Goal: Book appointment/travel/reservation

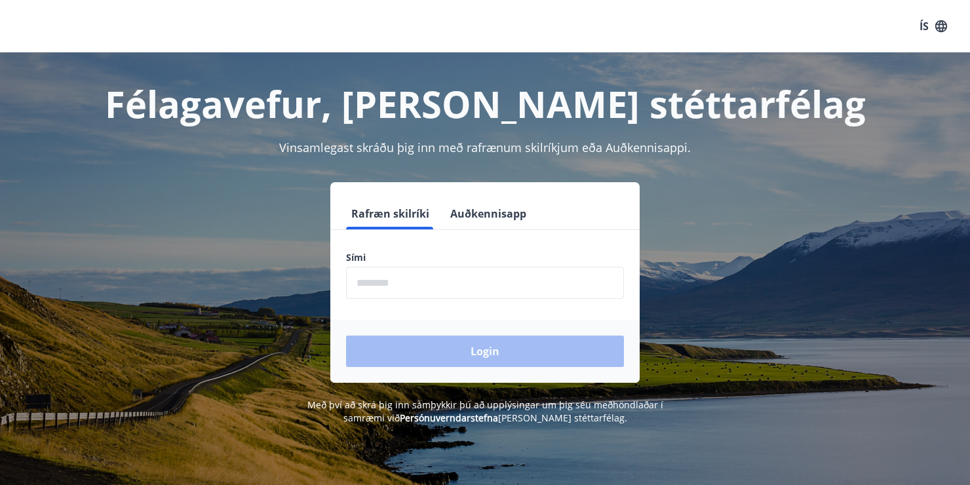
click at [495, 215] on button "Auðkennisapp" at bounding box center [488, 213] width 86 height 31
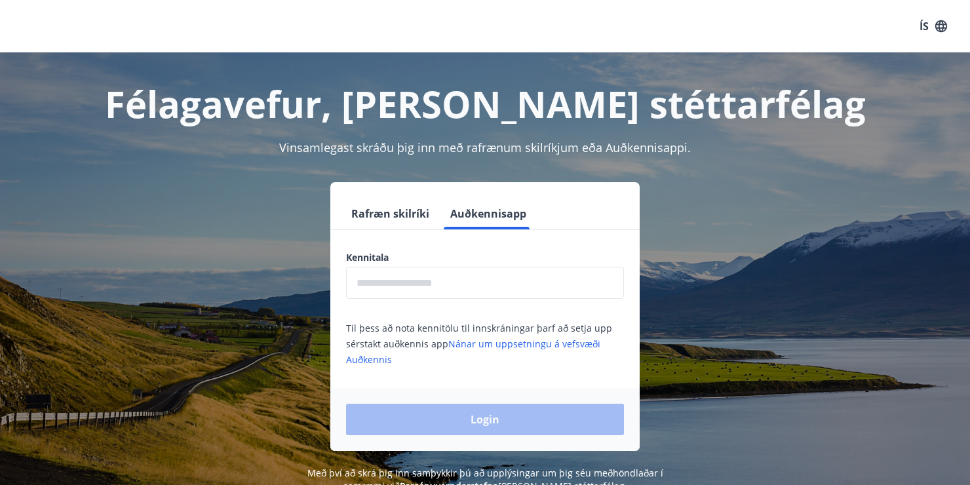
click at [472, 285] on input "text" at bounding box center [485, 283] width 278 height 32
type input "**********"
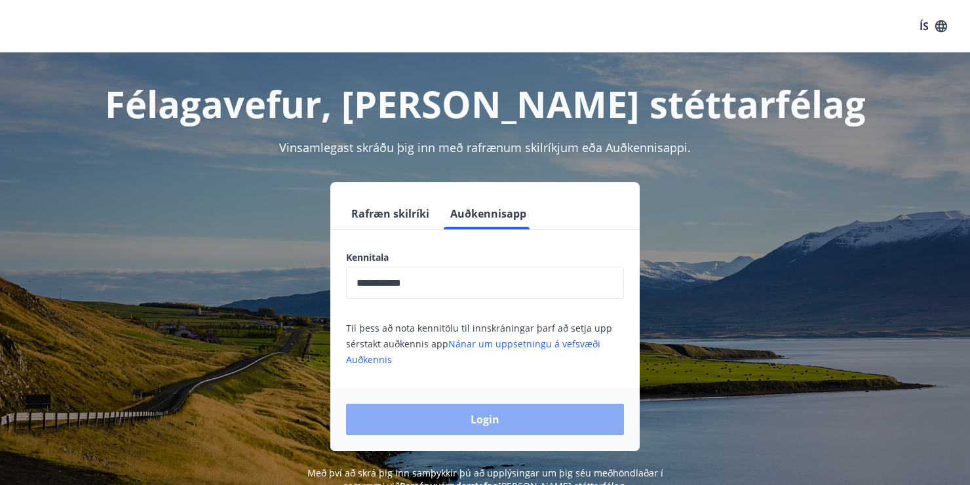
click at [478, 424] on button "Login" at bounding box center [485, 419] width 278 height 31
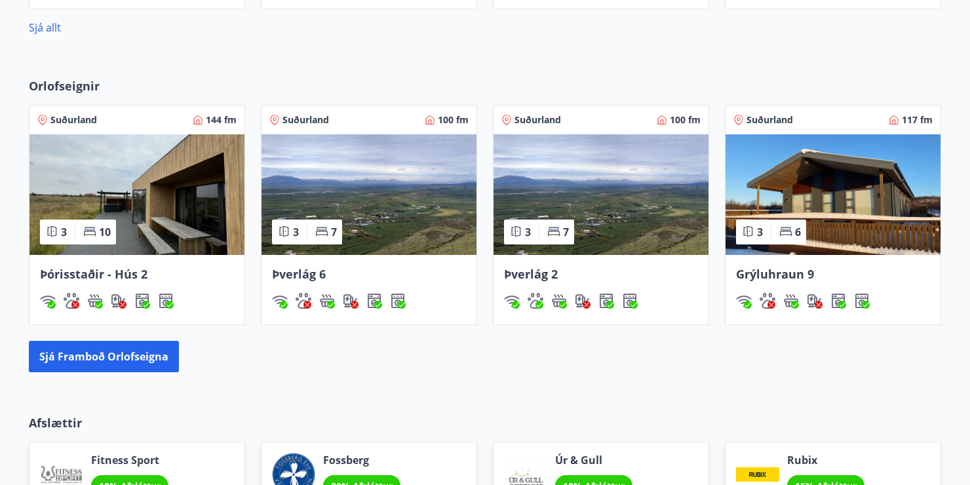
scroll to position [852, 0]
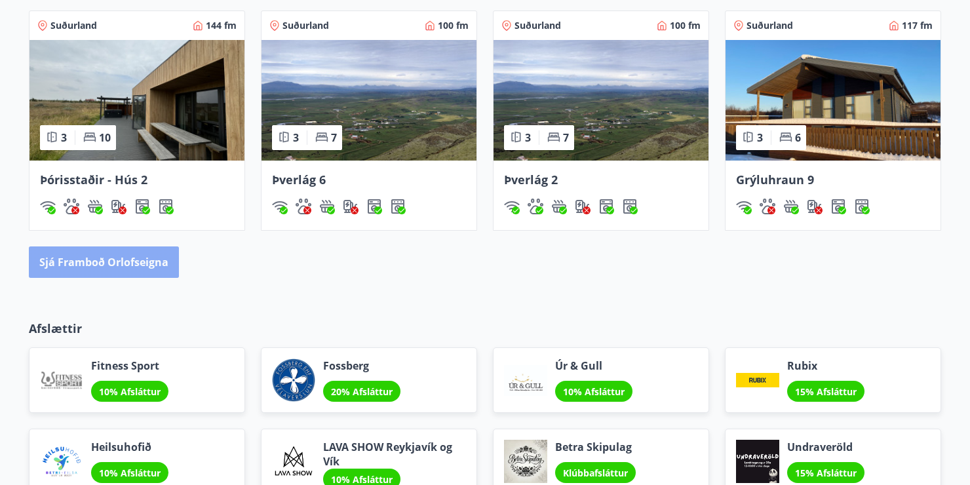
click at [157, 271] on button "Sjá framboð orlofseigna" at bounding box center [104, 261] width 150 height 31
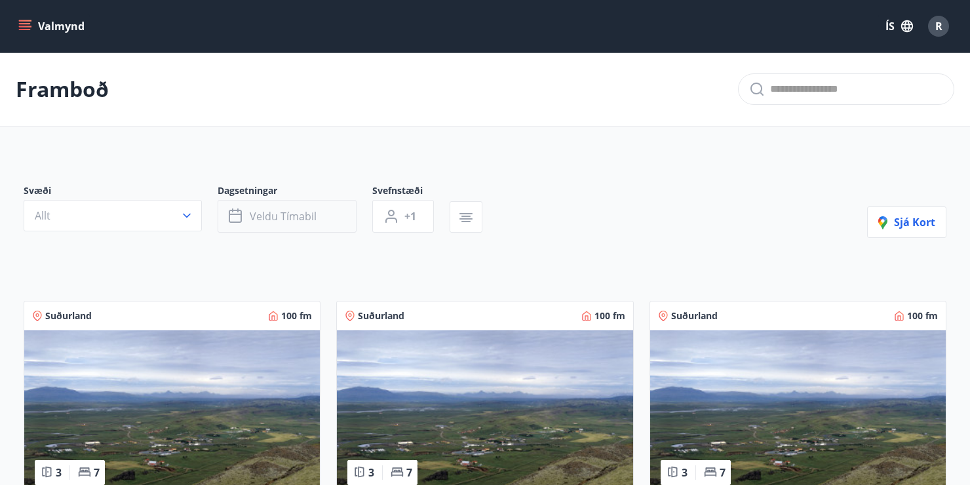
click at [279, 213] on span "Veldu tímabil" at bounding box center [283, 216] width 67 height 14
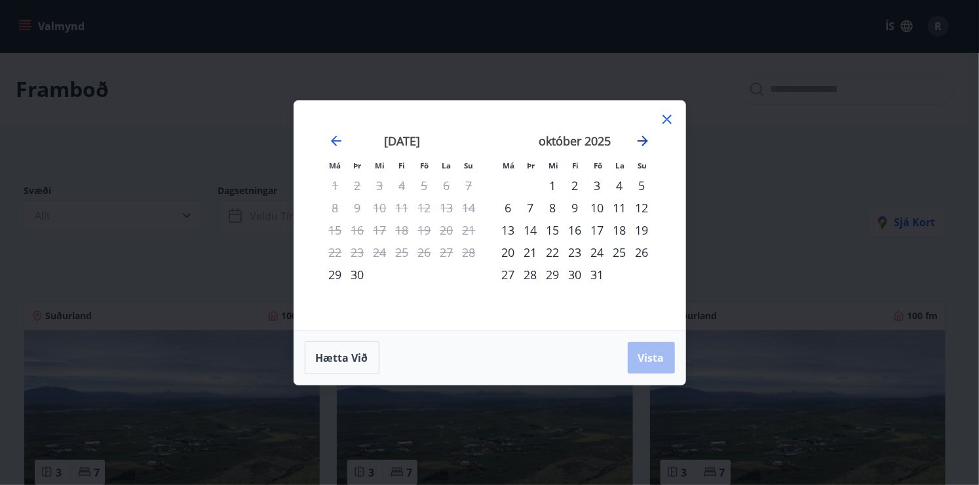
click at [635, 143] on icon "Move forward to switch to the next month." at bounding box center [643, 141] width 16 height 16
click at [635, 144] on icon "Move forward to switch to the next month." at bounding box center [643, 141] width 16 height 16
click at [635, 146] on icon "Move forward to switch to the next month." at bounding box center [643, 141] width 16 height 16
click at [636, 145] on icon "Move forward to switch to the next month." at bounding box center [643, 141] width 16 height 16
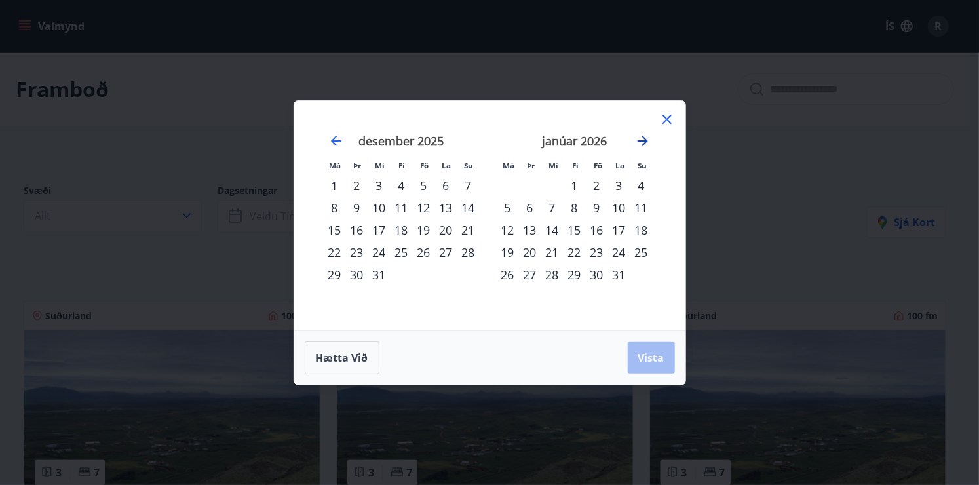
click at [636, 145] on icon "Move forward to switch to the next month." at bounding box center [643, 141] width 16 height 16
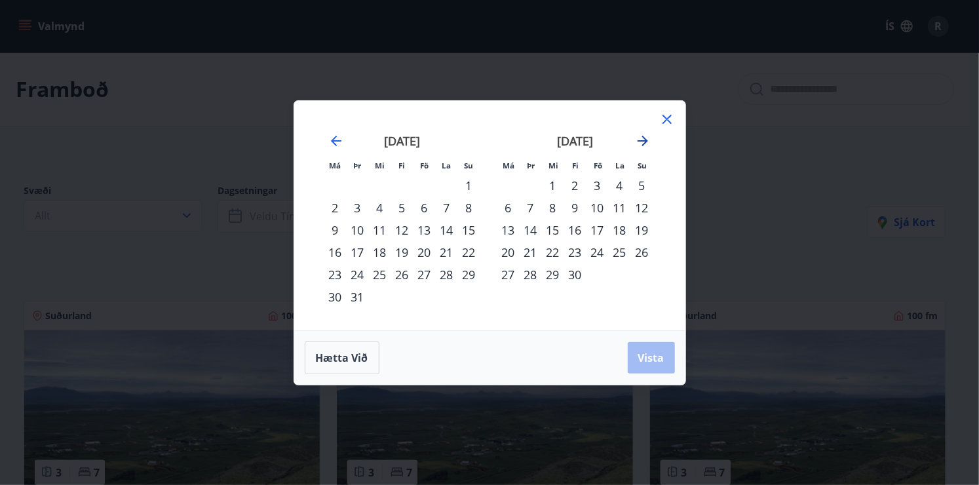
click at [636, 145] on icon "Move forward to switch to the next month." at bounding box center [643, 141] width 16 height 16
click at [643, 147] on icon "Move forward to switch to the next month." at bounding box center [643, 141] width 16 height 16
click at [641, 146] on icon "Move forward to switch to the next month." at bounding box center [643, 141] width 16 height 16
click at [548, 229] on div "12" at bounding box center [553, 230] width 22 height 22
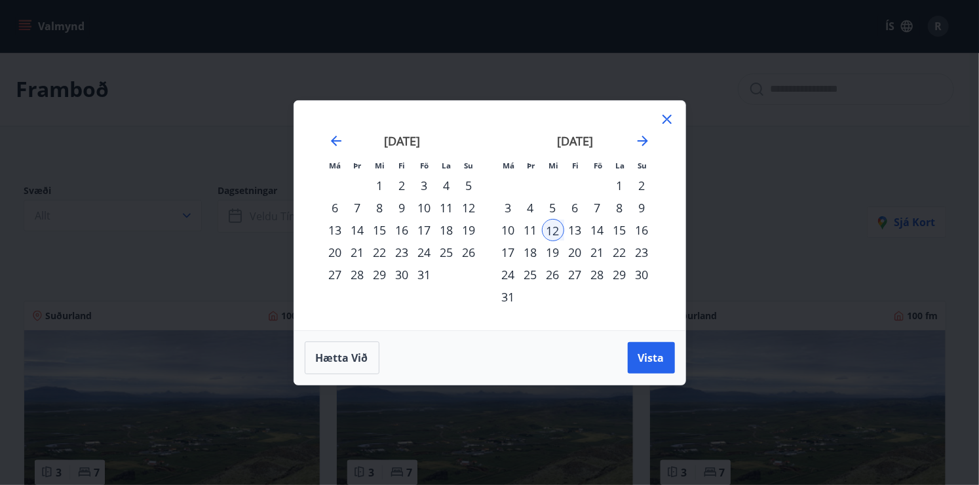
click at [535, 228] on div "11" at bounding box center [530, 230] width 22 height 22
click at [583, 228] on div "13" at bounding box center [575, 230] width 22 height 22
click at [638, 354] on span "Vista" at bounding box center [651, 357] width 26 height 14
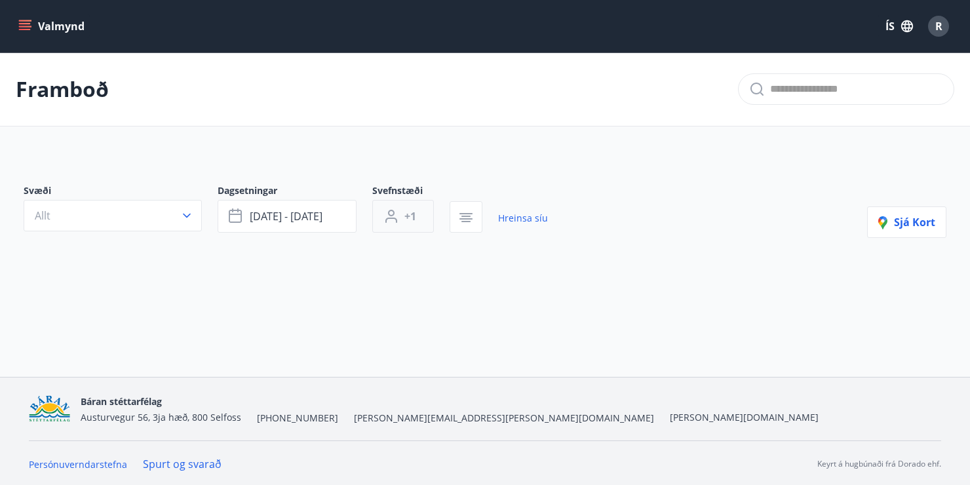
click at [412, 223] on button "+1" at bounding box center [403, 216] width 62 height 33
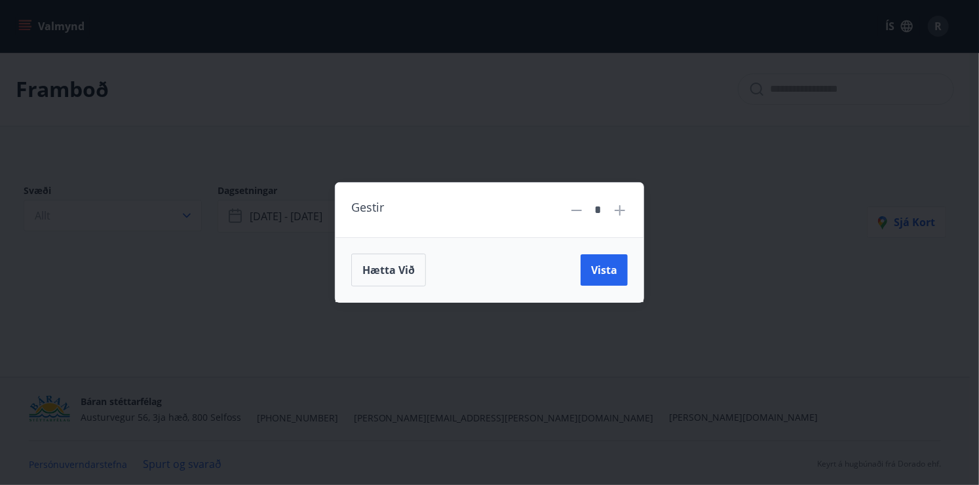
click at [619, 219] on div "*" at bounding box center [598, 209] width 59 height 23
click at [619, 208] on icon at bounding box center [620, 210] width 16 height 16
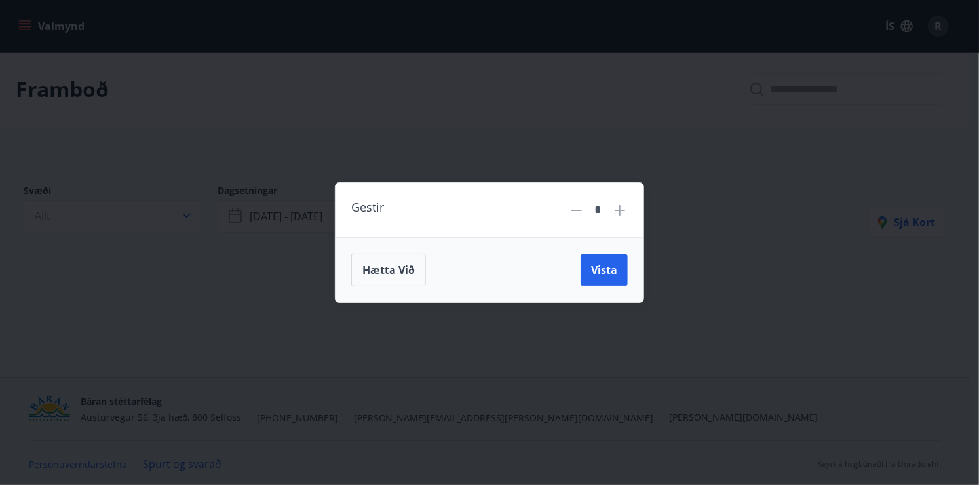
click at [619, 208] on icon at bounding box center [620, 210] width 16 height 16
click at [581, 211] on icon at bounding box center [577, 210] width 16 height 16
click at [603, 268] on span "Vista" at bounding box center [604, 270] width 26 height 14
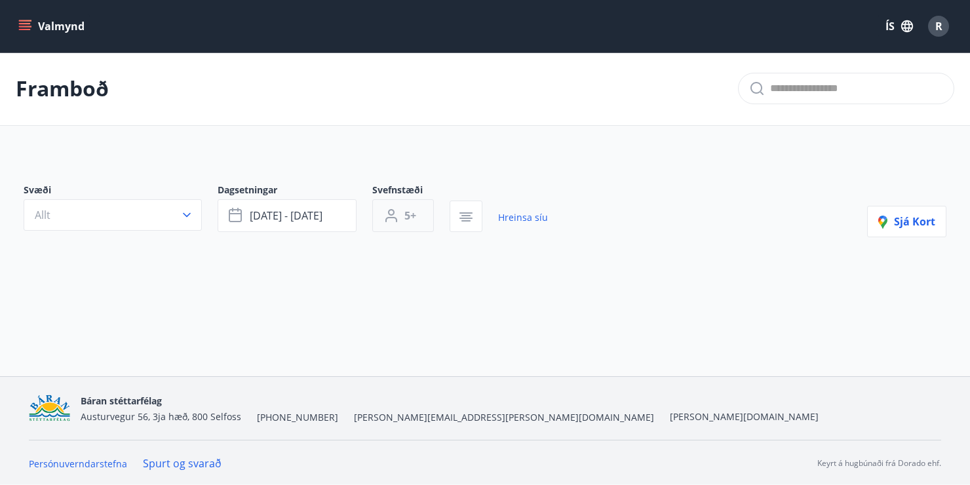
scroll to position [1, 0]
click at [396, 223] on button "5+" at bounding box center [403, 214] width 62 height 33
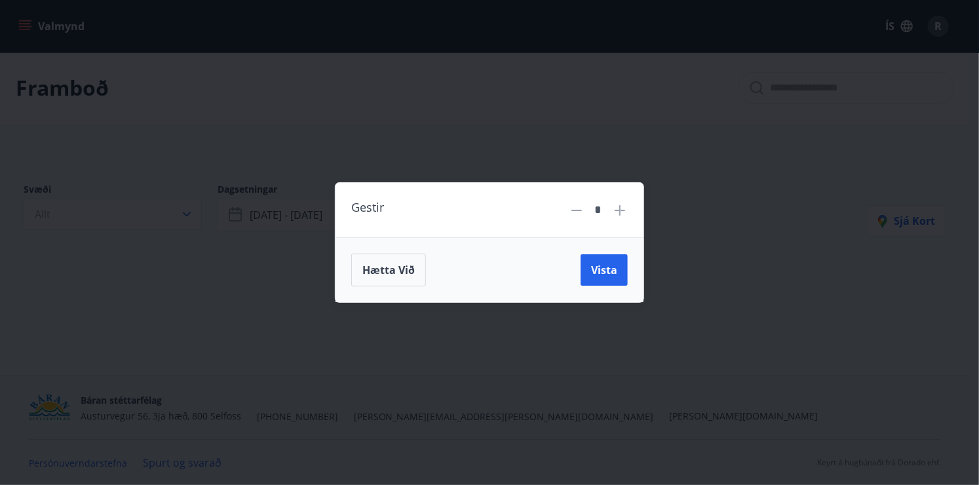
click at [611, 208] on div "*" at bounding box center [598, 209] width 28 height 23
click at [617, 211] on icon at bounding box center [620, 210] width 16 height 16
click at [602, 270] on span "Vista" at bounding box center [604, 270] width 26 height 14
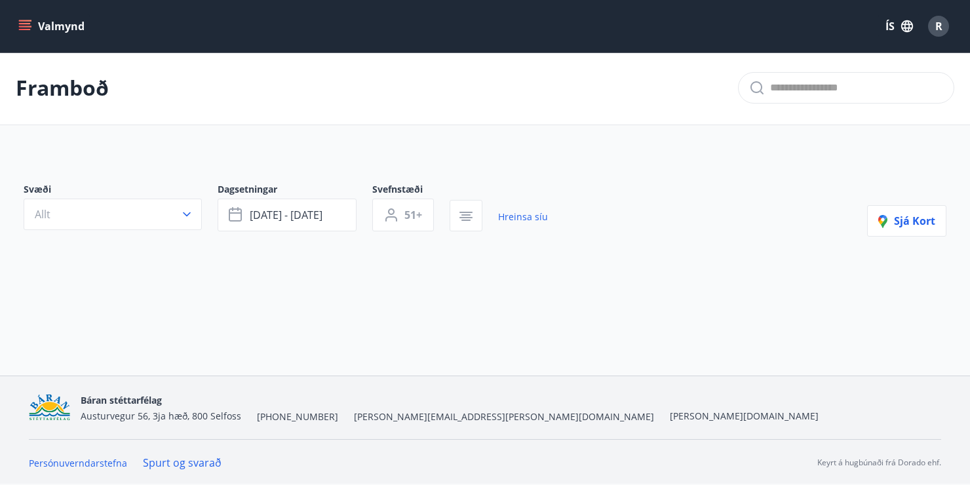
click at [445, 215] on div "Svefnstæði 51+" at bounding box center [410, 207] width 77 height 48
click at [432, 214] on button "51+" at bounding box center [403, 214] width 62 height 33
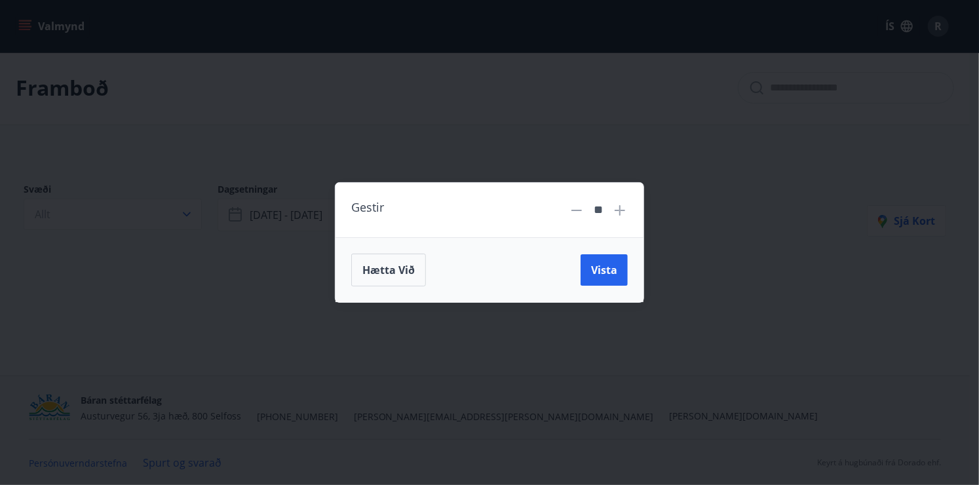
click at [579, 206] on icon at bounding box center [577, 210] width 16 height 16
click at [578, 212] on icon at bounding box center [577, 210] width 16 height 16
click at [579, 212] on icon at bounding box center [577, 210] width 16 height 16
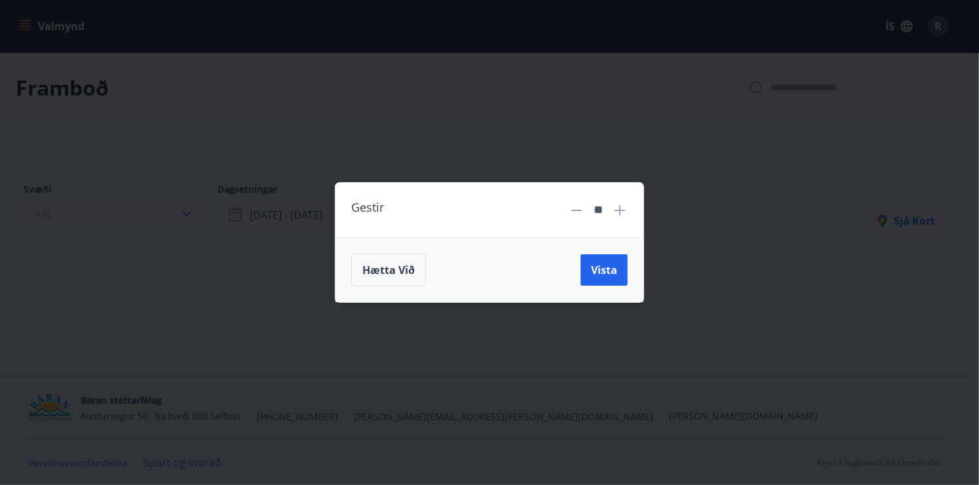
click at [579, 212] on icon at bounding box center [577, 210] width 16 height 16
drag, startPoint x: 597, startPoint y: 208, endPoint x: 620, endPoint y: 211, distance: 22.4
click at [620, 211] on div "**" at bounding box center [598, 209] width 59 height 23
click at [605, 211] on input "**" at bounding box center [598, 209] width 17 height 23
drag, startPoint x: 605, startPoint y: 211, endPoint x: 569, endPoint y: 211, distance: 35.4
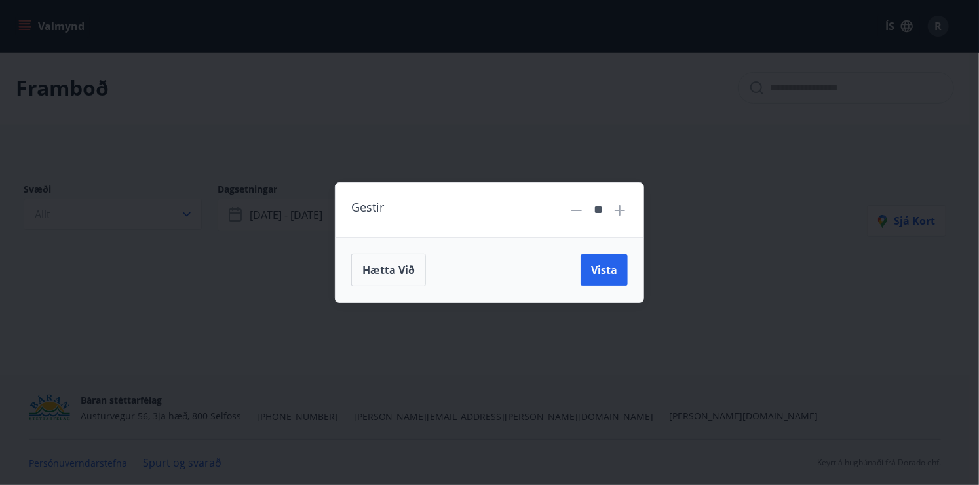
click at [570, 211] on div "**" at bounding box center [598, 209] width 59 height 23
type input "*"
click at [597, 250] on div "Hætta við Vista" at bounding box center [489, 269] width 308 height 65
click at [612, 261] on button "Vista" at bounding box center [603, 269] width 47 height 31
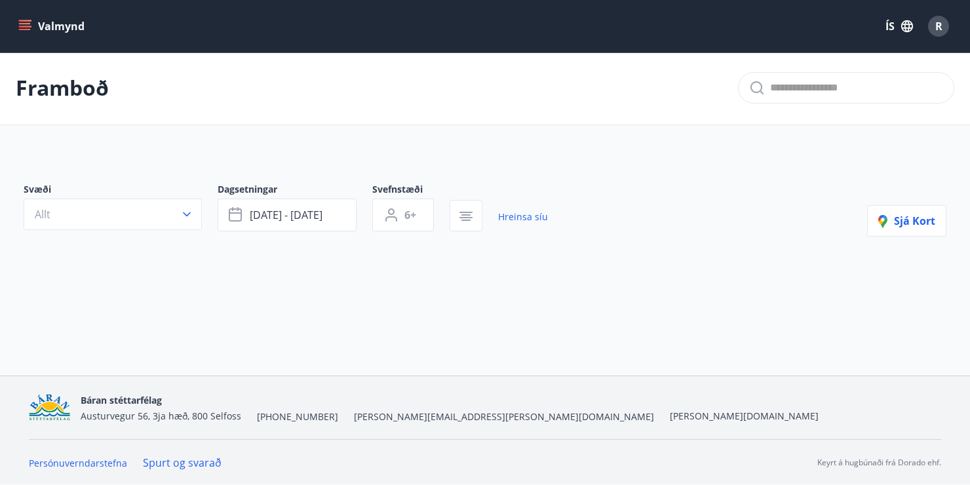
drag, startPoint x: 692, startPoint y: 189, endPoint x: 556, endPoint y: 195, distance: 136.4
click at [690, 189] on div "Svæði Allt Dagsetningar ágú 11 - ágú 13 Svefnstæði 6+ Hreinsa síu Sjá kort" at bounding box center [485, 210] width 922 height 54
click at [288, 218] on span "ágú 11 - ágú 13" at bounding box center [286, 215] width 73 height 14
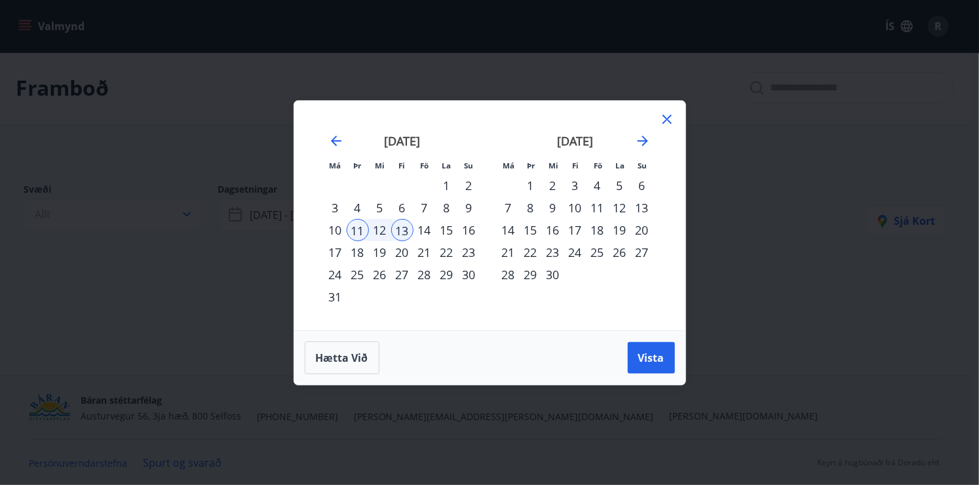
click at [325, 136] on div "júlí 2026 1 2 3 4 5 6 7 8 9 10 11 12 13 14 15 16 17 18 19 20 21 22 23 24 25 26 …" at bounding box center [489, 216] width 359 height 198
click at [331, 136] on icon "Move backward to switch to the previous month." at bounding box center [336, 141] width 16 height 16
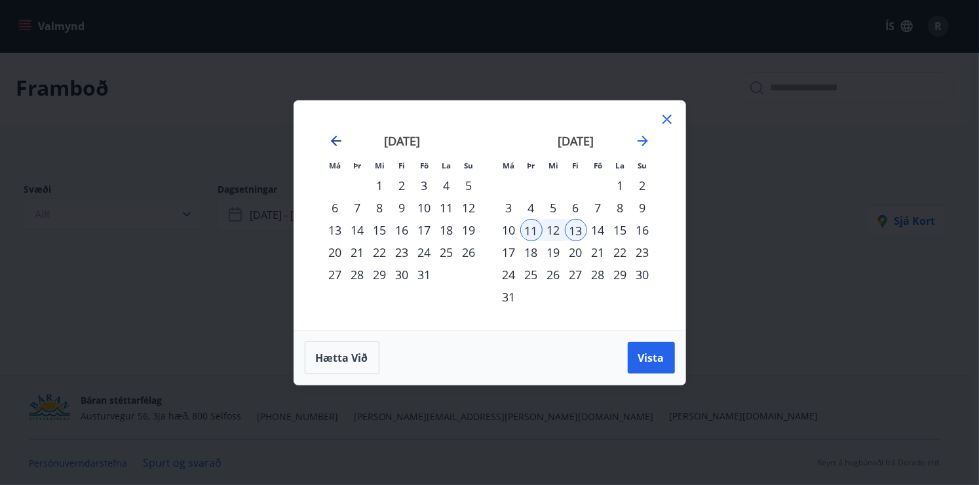
click at [332, 136] on icon "Move backward to switch to the previous month." at bounding box center [336, 141] width 16 height 16
click at [337, 137] on icon "Move backward to switch to the previous month." at bounding box center [336, 141] width 16 height 16
click at [337, 138] on icon "Move backward to switch to the previous month." at bounding box center [336, 141] width 16 height 16
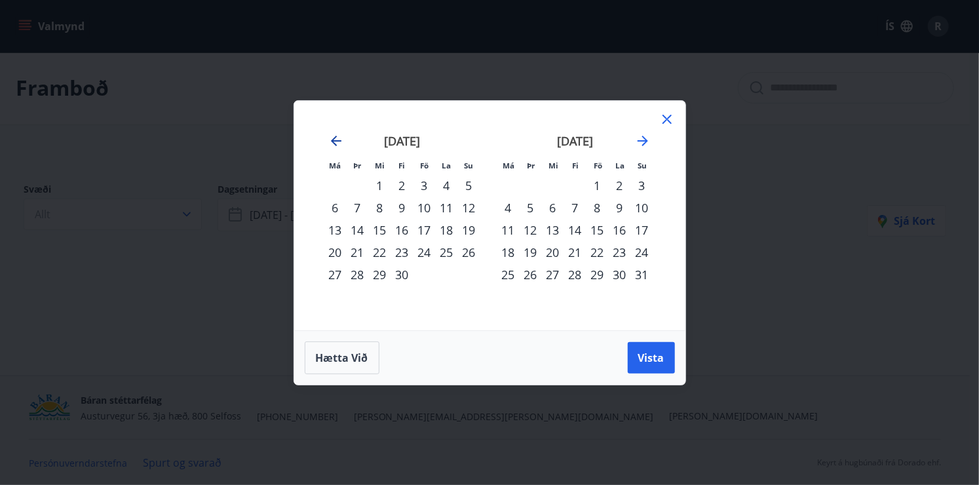
click at [337, 138] on icon "Move backward to switch to the previous month." at bounding box center [336, 141] width 16 height 16
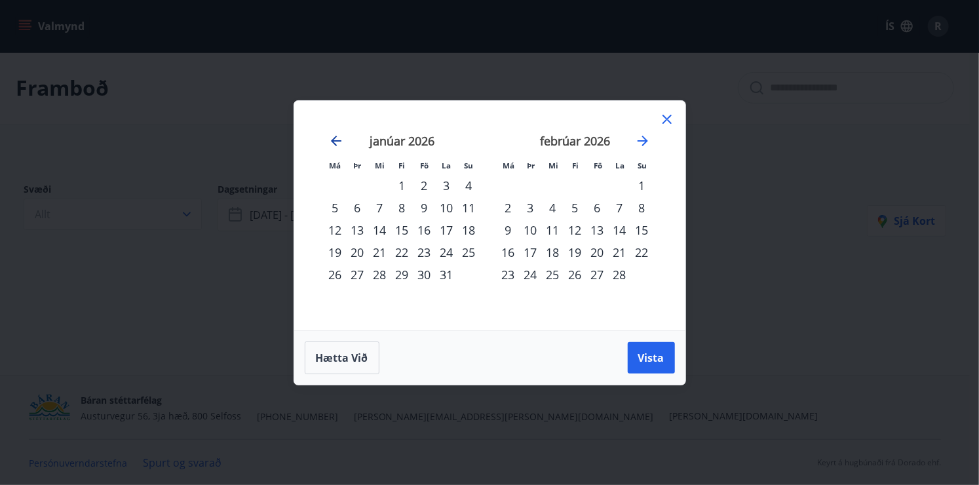
click at [337, 138] on icon "Move backward to switch to the previous month." at bounding box center [336, 141] width 16 height 16
click at [345, 186] on div "1" at bounding box center [335, 185] width 22 height 22
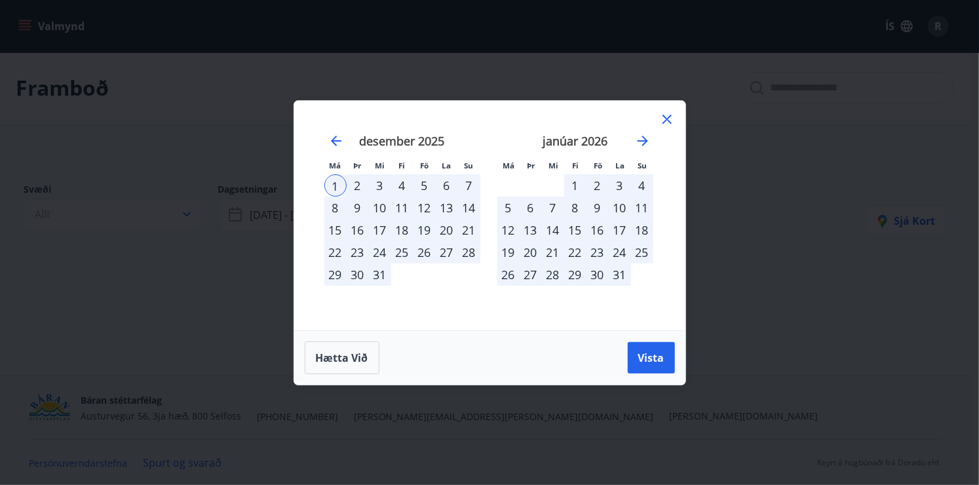
click at [353, 186] on div "2" at bounding box center [358, 185] width 22 height 22
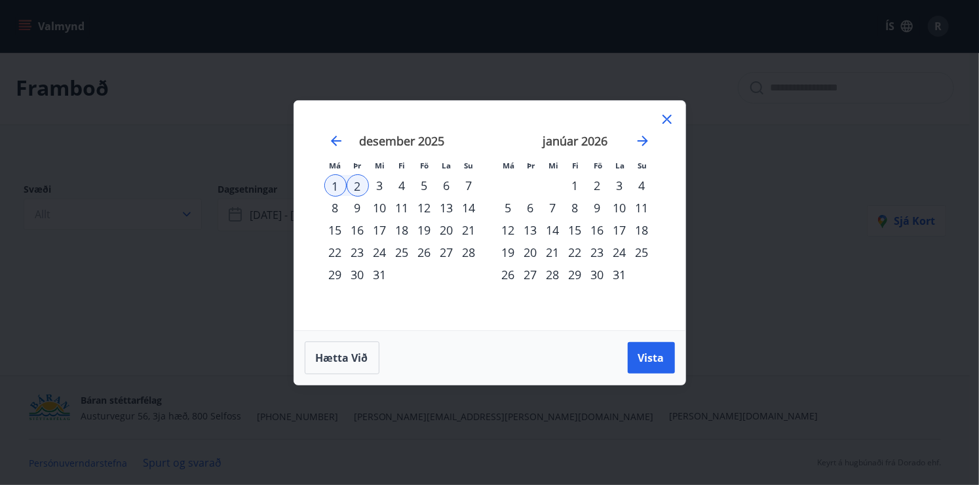
click at [603, 332] on div "Hætta við Vista" at bounding box center [489, 357] width 391 height 54
click at [620, 347] on div "Hætta við Vista" at bounding box center [490, 357] width 370 height 33
click at [650, 359] on span "Vista" at bounding box center [651, 357] width 26 height 14
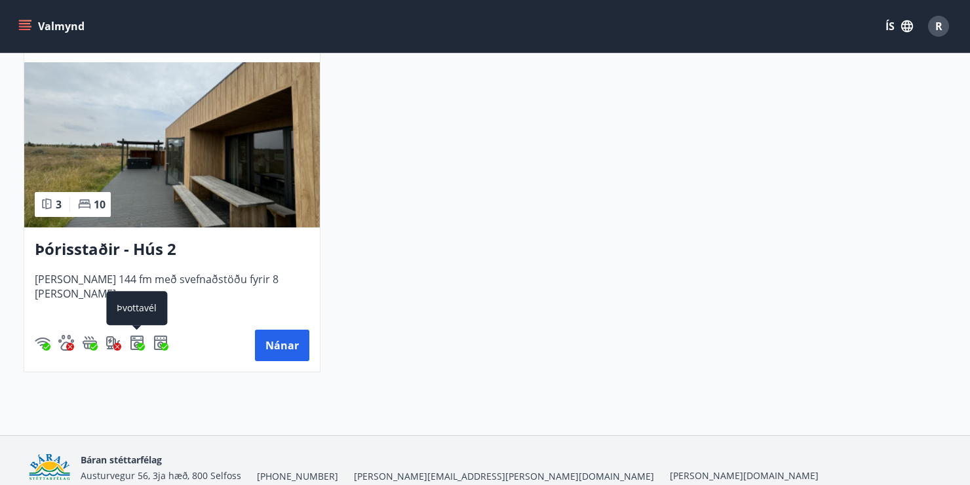
scroll to position [841, 0]
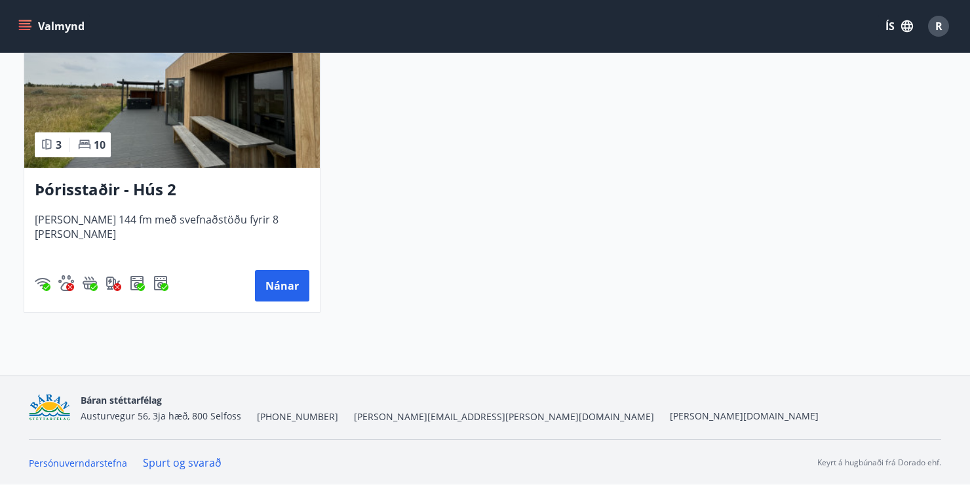
click at [211, 188] on h3 "Þórisstaðir - Hús 2" at bounding box center [172, 190] width 274 height 24
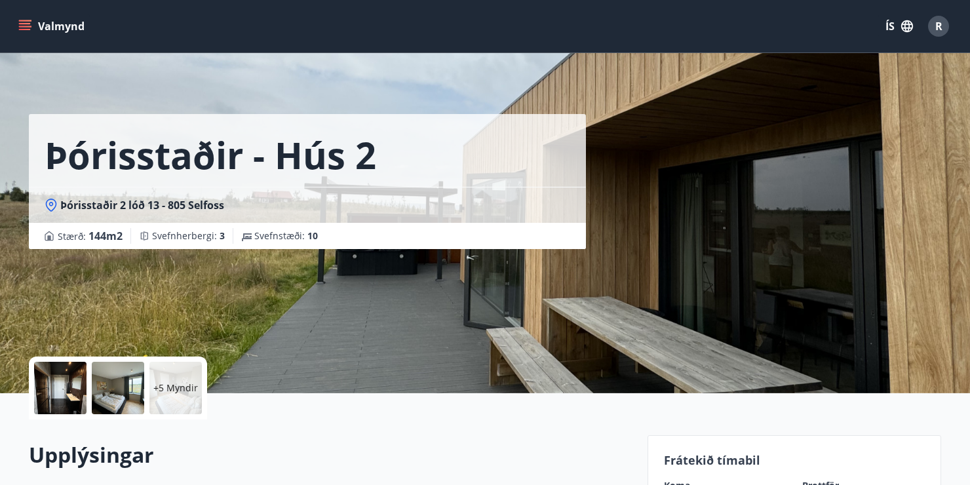
click at [361, 269] on div "Þórisstaðir - Hús 2 Þórisstaðir 2 lóð 13 - 805 Selfoss Stærð : 144 m2 Svefnherb…" at bounding box center [333, 196] width 608 height 393
click at [542, 273] on div "Þórisstaðir - Hús 2 Þórisstaðir 2 lóð 13 - 805 Selfoss Stærð : 144 m2 Svefnherb…" at bounding box center [333, 196] width 608 height 393
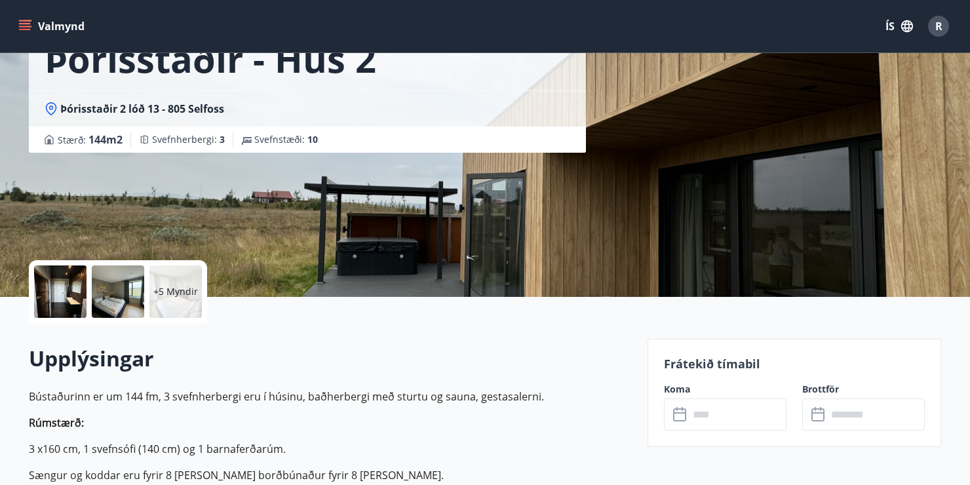
scroll to position [262, 0]
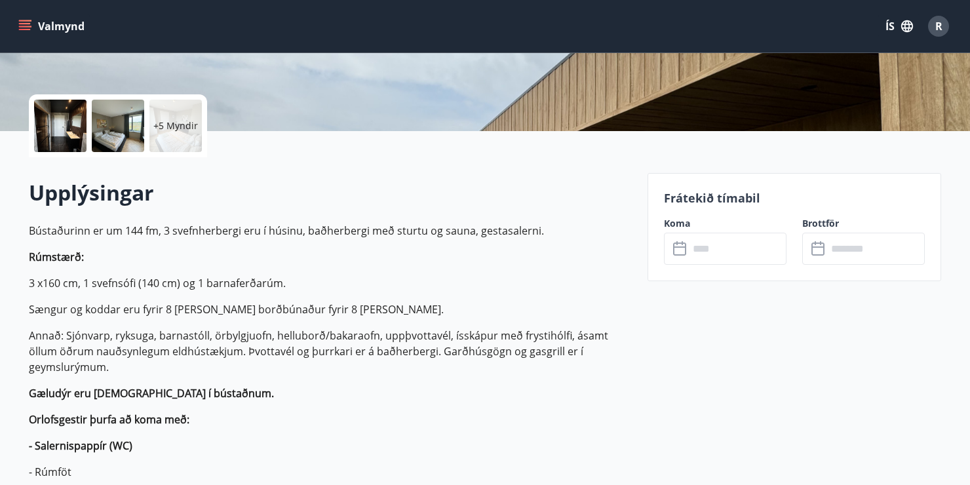
click at [616, 261] on p "Rúmstærð:" at bounding box center [330, 257] width 603 height 16
click at [666, 257] on div "​ ​" at bounding box center [725, 249] width 122 height 32
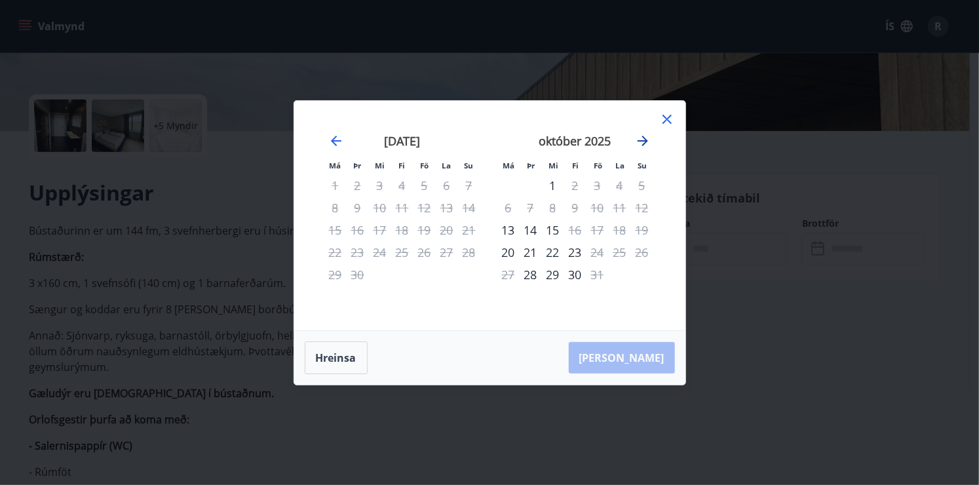
click at [646, 145] on icon "Move forward to switch to the next month." at bounding box center [643, 141] width 16 height 16
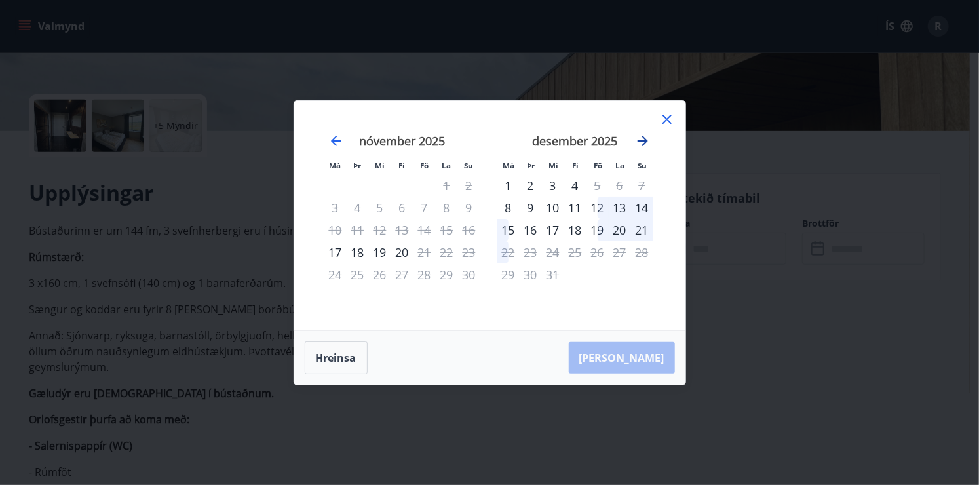
click at [646, 145] on icon "Move forward to switch to the next month." at bounding box center [643, 141] width 16 height 16
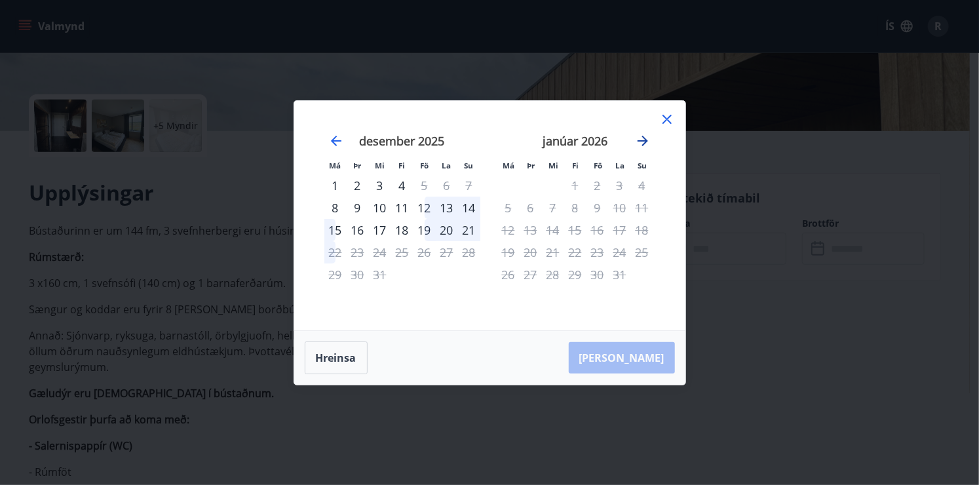
click at [646, 145] on icon "Move forward to switch to the next month." at bounding box center [643, 141] width 16 height 16
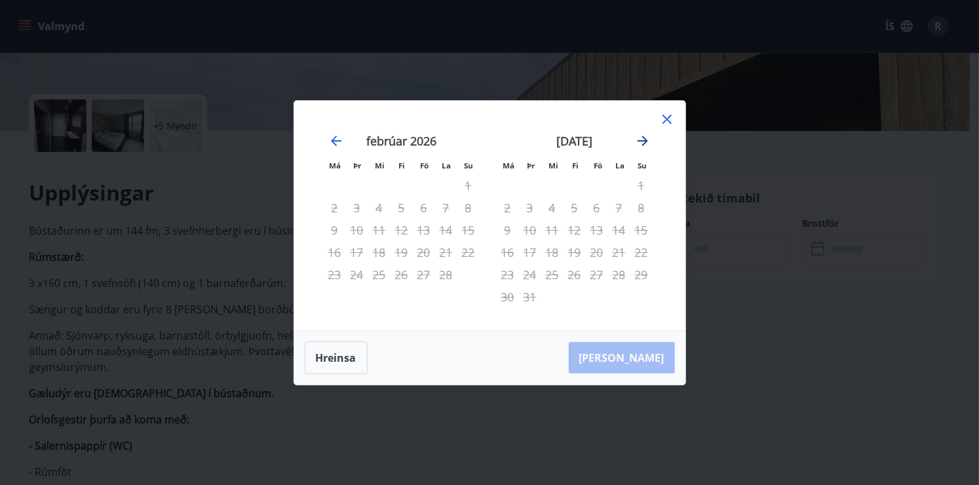
click at [646, 145] on icon "Move forward to switch to the next month." at bounding box center [643, 141] width 16 height 16
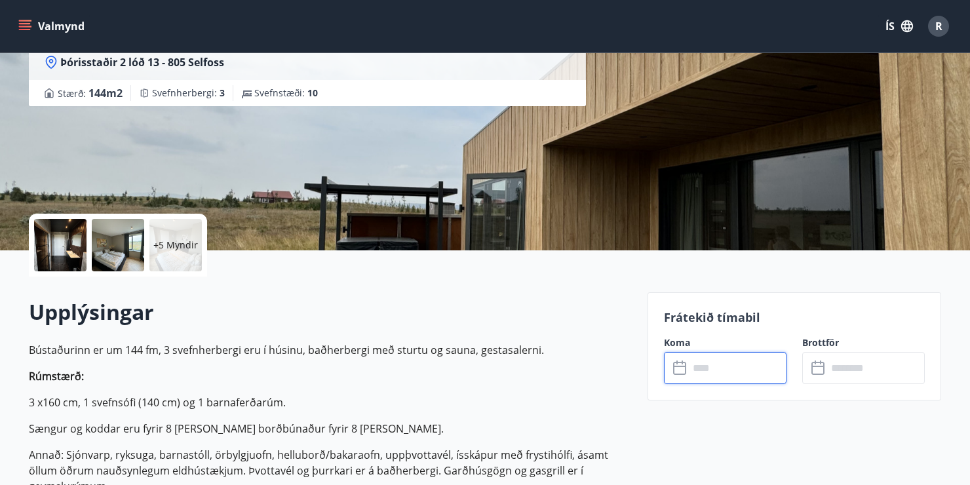
scroll to position [0, 0]
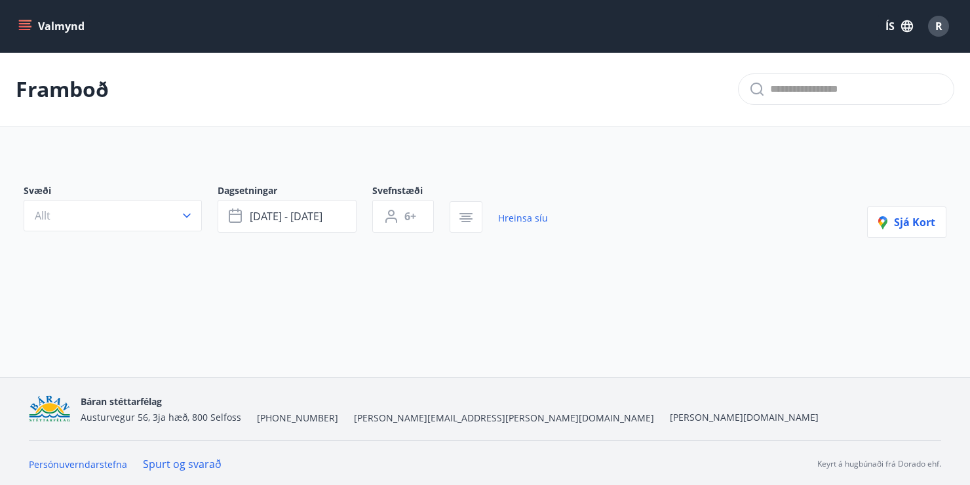
scroll to position [1, 0]
type input "*"
